Goal: Transaction & Acquisition: Purchase product/service

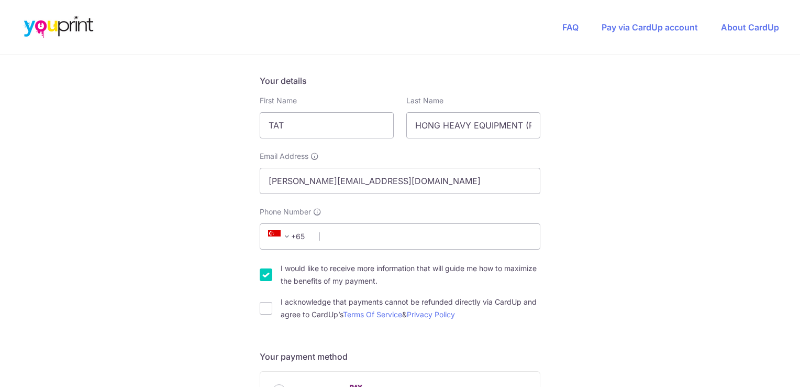
scroll to position [210, 0]
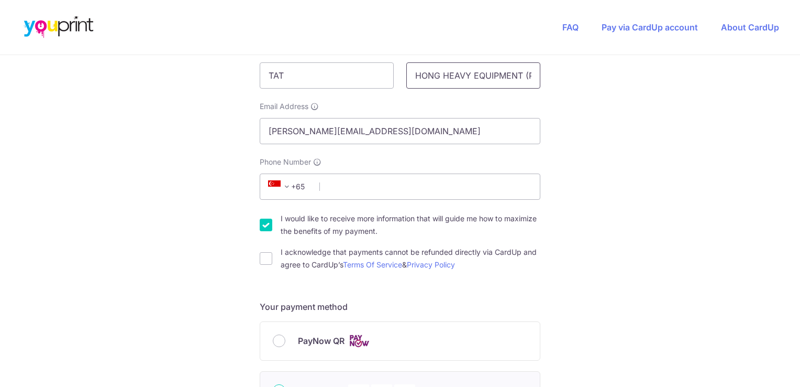
click at [469, 74] on input "HONG HEAVY EQUIPMENT (PTE) LTD" at bounding box center [474, 75] width 134 height 26
type input "HONG HEAVYEQUIPMENT (PTE) LTD"
drag, startPoint x: 423, startPoint y: 126, endPoint x: 264, endPoint y: 125, distance: 159.2
click at [264, 125] on input "[PERSON_NAME][EMAIL_ADDRESS][DOMAIN_NAME]" at bounding box center [400, 131] width 281 height 26
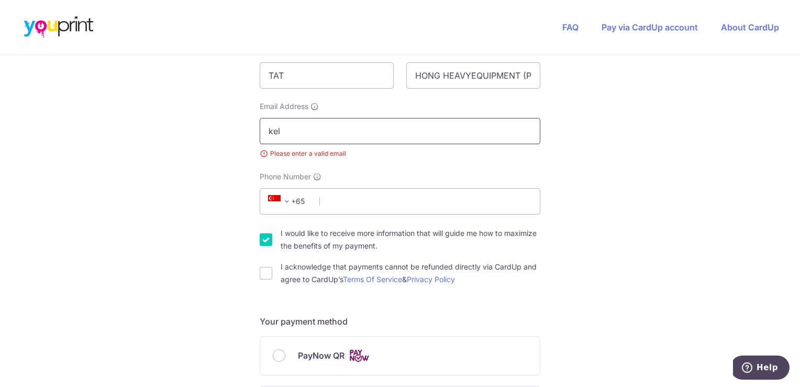
type input "[EMAIL_ADDRESS][DOMAIN_NAME]"
select select "65"
type input "93256463"
type input "637310"
type input "[GEOGRAPHIC_DATA]"
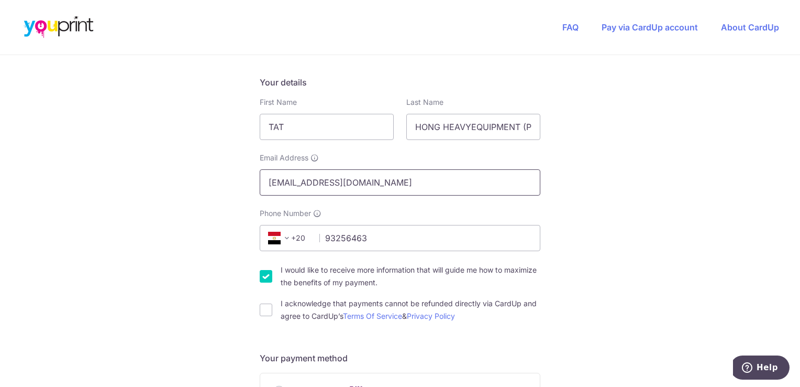
scroll to position [211, 0]
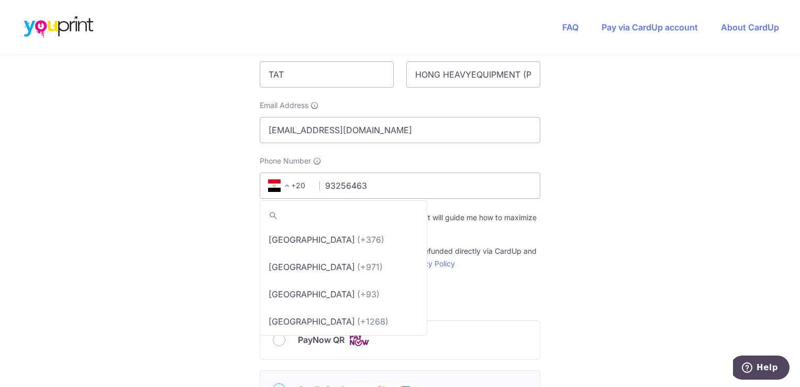
click at [284, 182] on span at bounding box center [287, 185] width 13 height 13
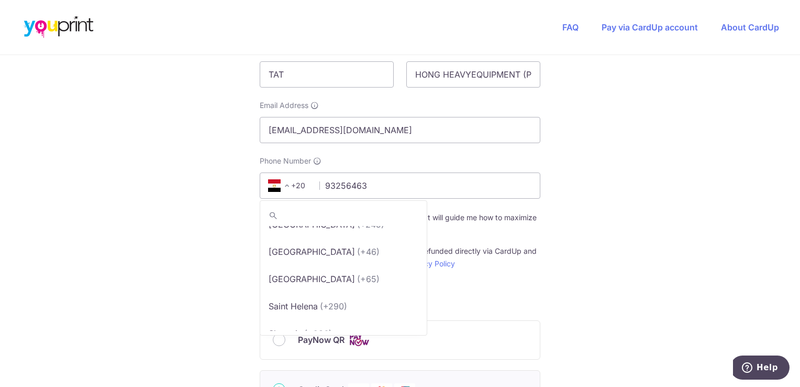
scroll to position [5433, 0]
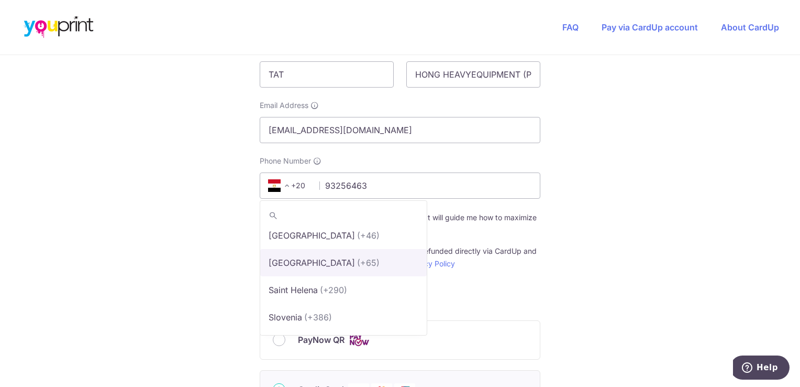
select select "199"
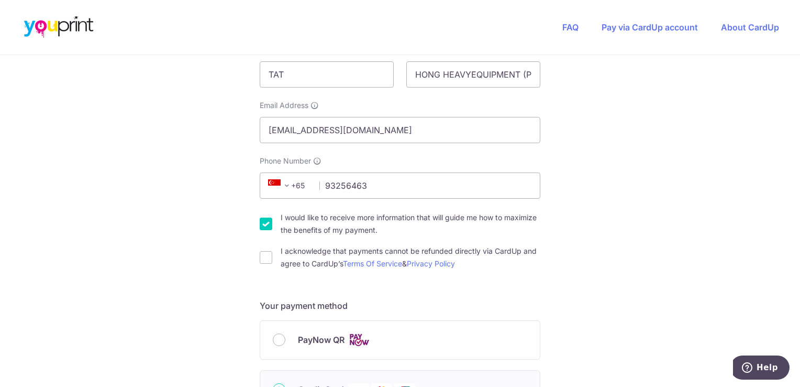
click at [432, 299] on h5 "Your payment method" at bounding box center [400, 305] width 281 height 13
click at [266, 225] on input "I would like to receive more information that will guide me how to maximize the…" at bounding box center [266, 223] width 13 height 13
checkbox input "false"
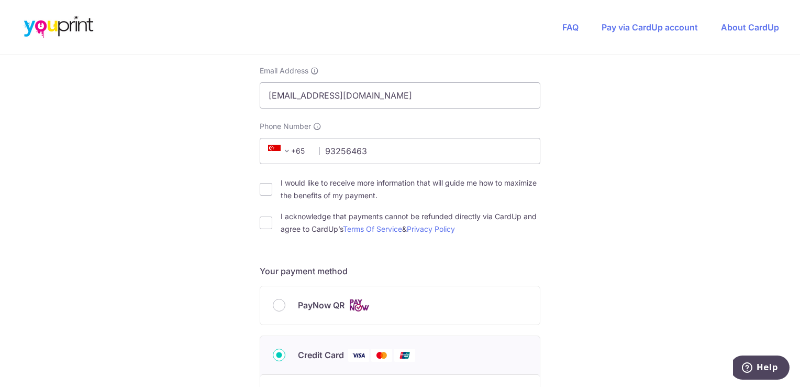
scroll to position [263, 0]
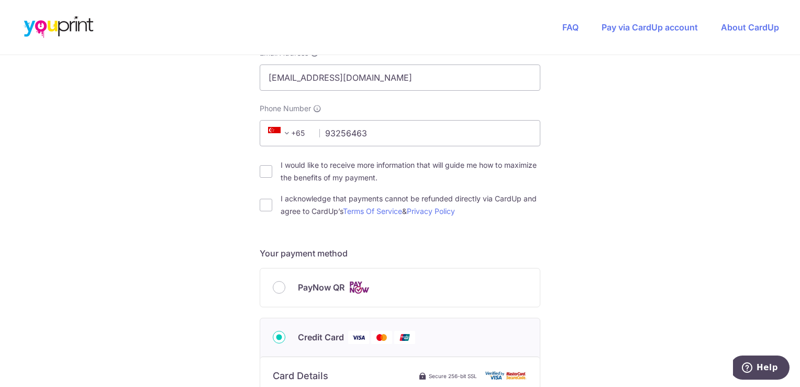
click at [270, 202] on div "I acknowledge that payments cannot be refunded directly via CardUp and agree to…" at bounding box center [400, 204] width 281 height 25
click at [265, 203] on input "I acknowledge that payments cannot be refunded directly via CardUp and agree to…" at bounding box center [266, 205] width 13 height 13
checkbox input "true"
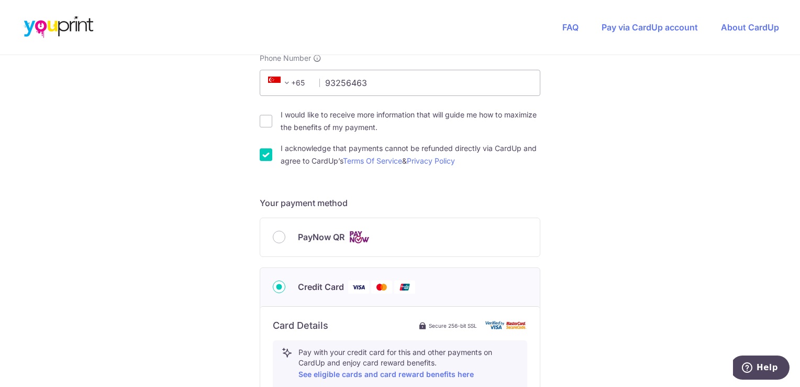
scroll to position [525, 0]
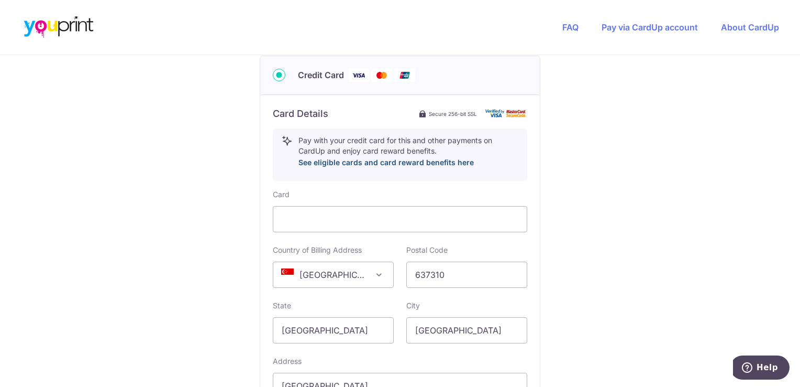
click at [418, 161] on link "See eligible cards and card reward benefits here" at bounding box center [386, 162] width 175 height 9
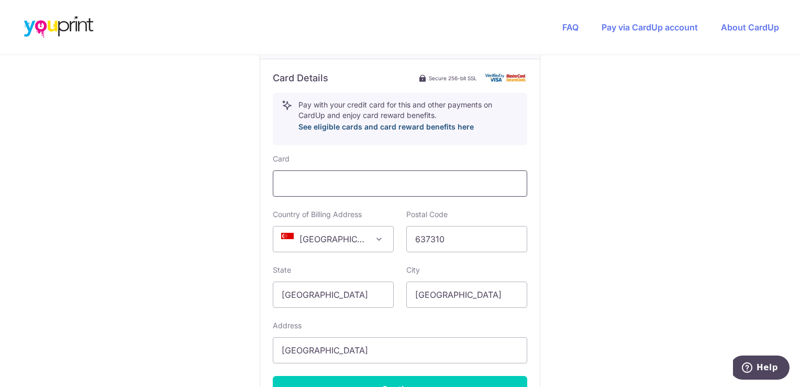
scroll to position [577, 0]
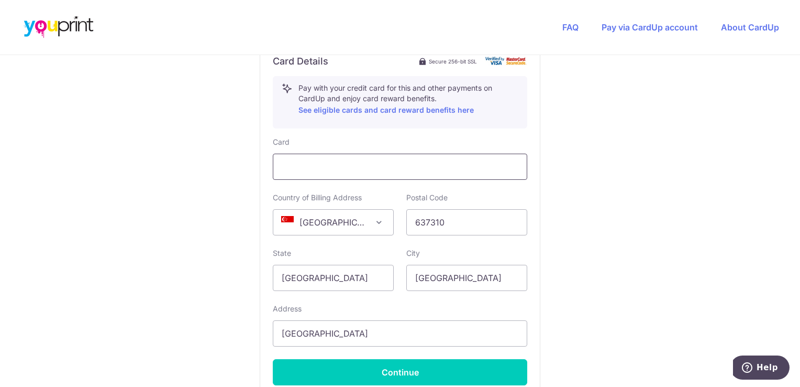
click at [360, 153] on div at bounding box center [400, 166] width 255 height 26
click at [360, 158] on div at bounding box center [400, 166] width 255 height 26
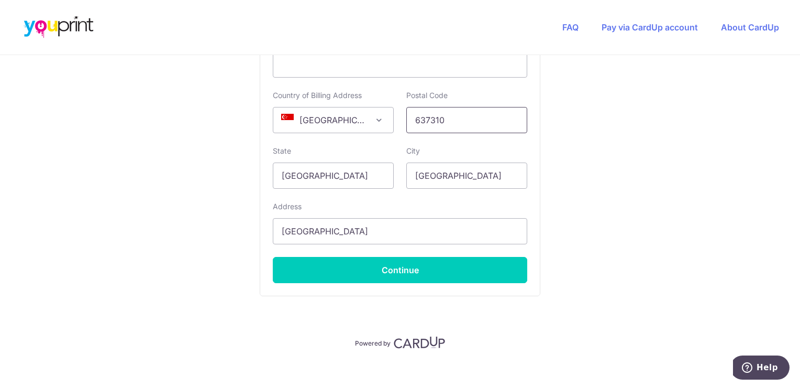
scroll to position [682, 0]
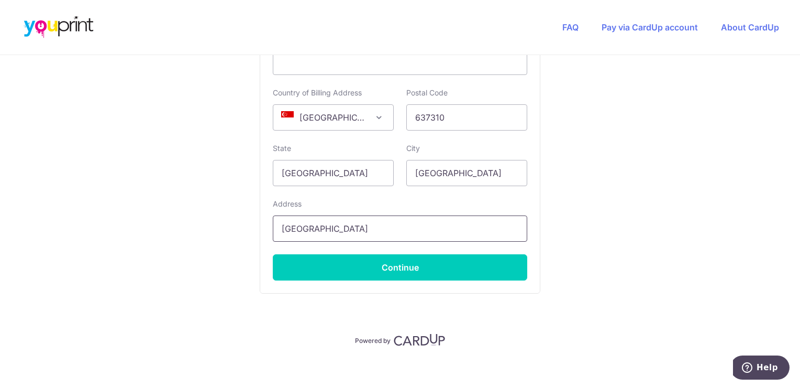
click at [281, 224] on input "[GEOGRAPHIC_DATA]" at bounding box center [400, 228] width 255 height 26
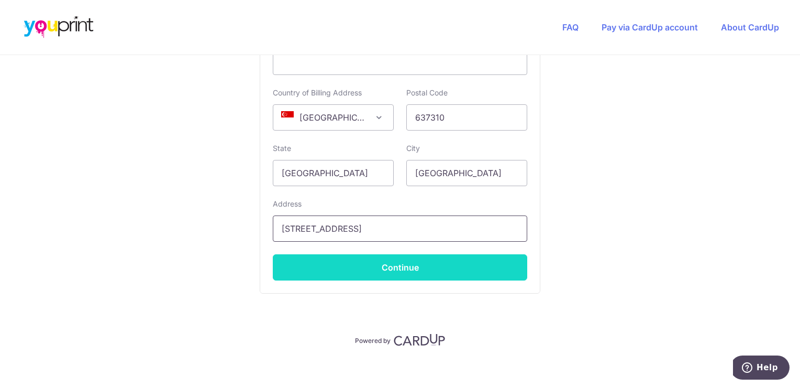
type input "[STREET_ADDRESS]"
click at [455, 259] on button "Continue" at bounding box center [400, 267] width 255 height 26
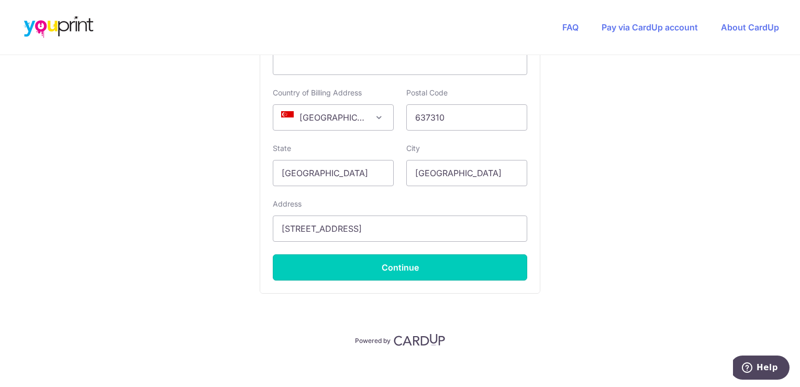
type input "**** 6402"
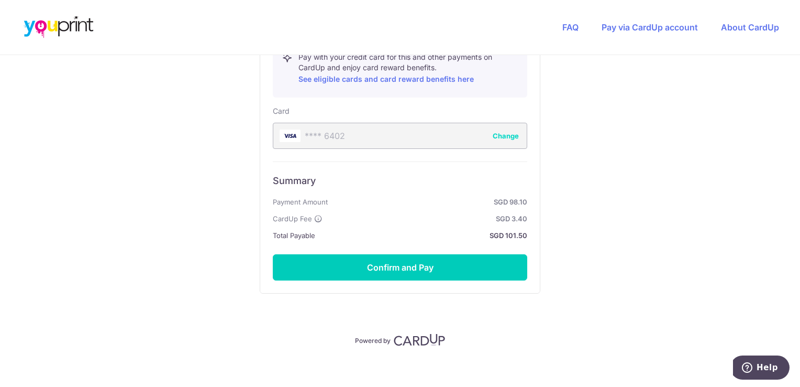
scroll to position [614, 0]
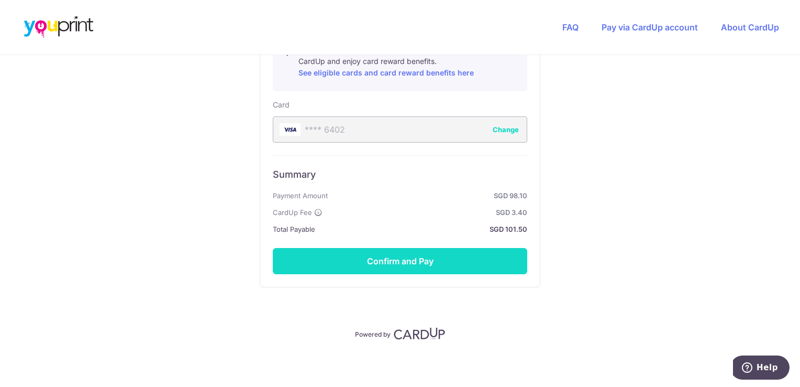
click at [478, 263] on button "Confirm and Pay" at bounding box center [400, 261] width 255 height 26
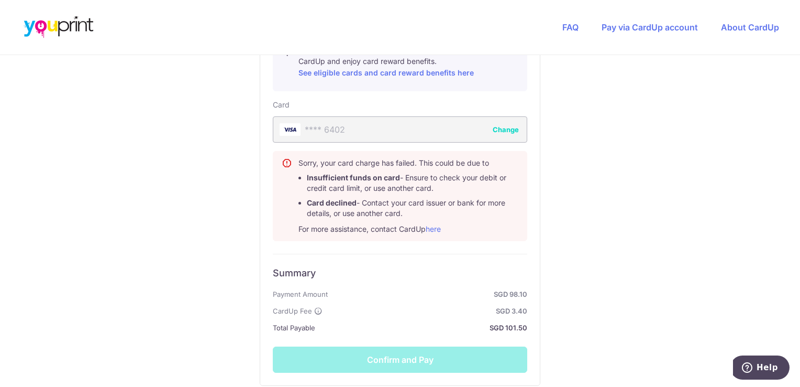
click at [505, 126] on button "Change" at bounding box center [506, 129] width 26 height 10
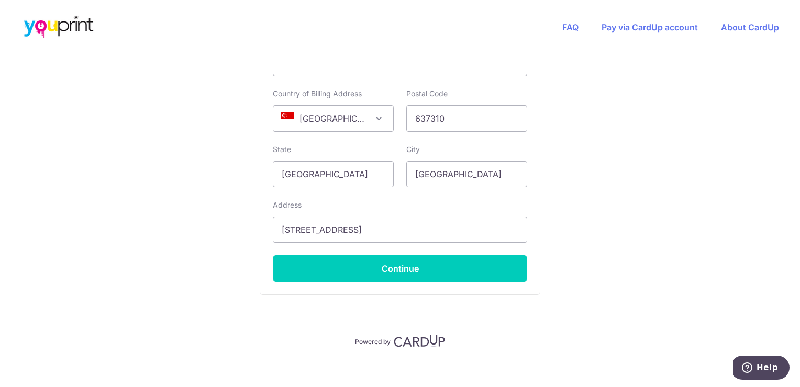
scroll to position [689, 0]
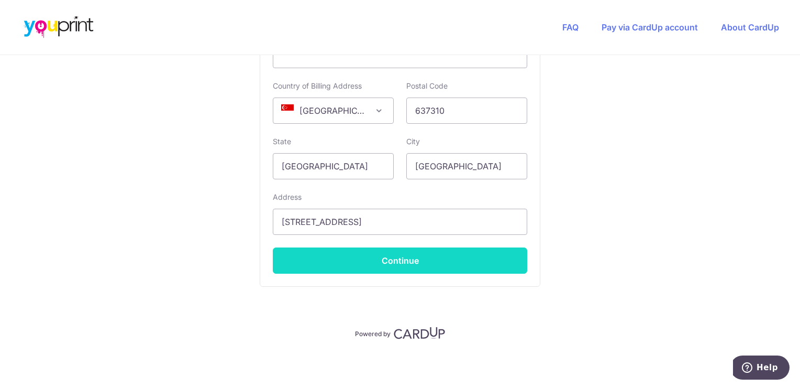
click at [421, 257] on button "Continue" at bounding box center [400, 260] width 255 height 26
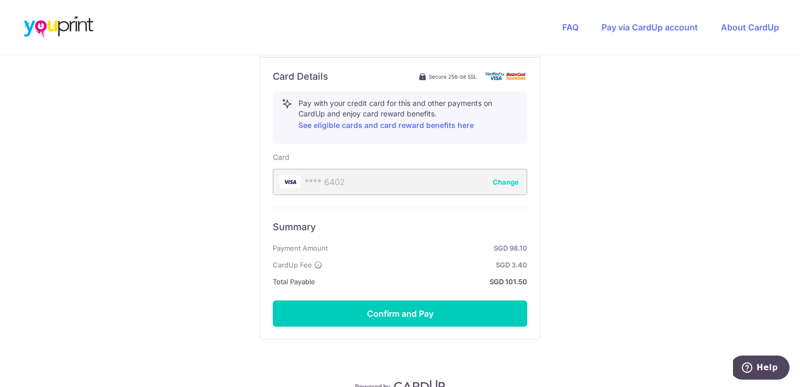
scroll to position [614, 0]
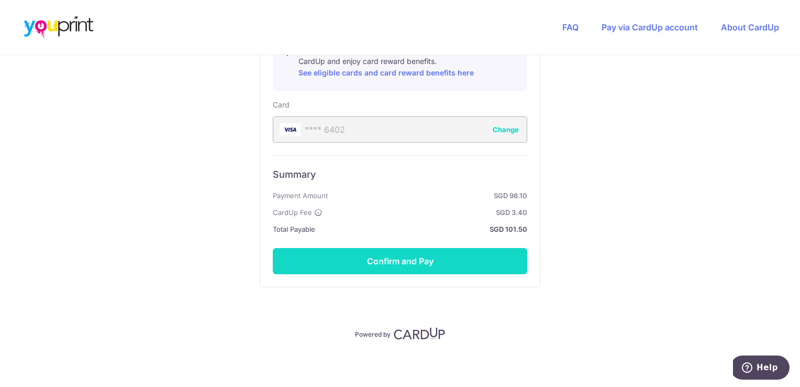
click at [400, 261] on button "Confirm and Pay" at bounding box center [400, 261] width 255 height 26
